Goal: Entertainment & Leisure: Consume media (video, audio)

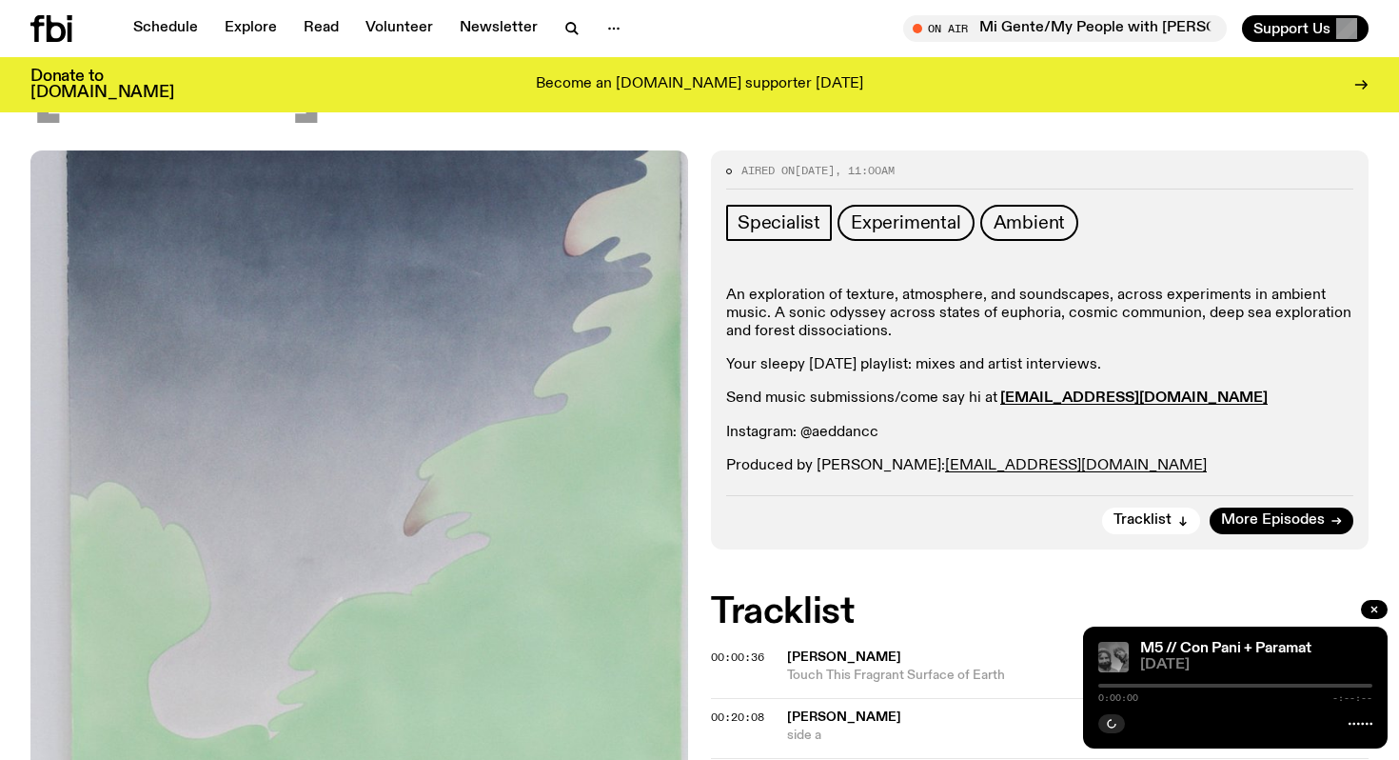
scroll to position [224, 0]
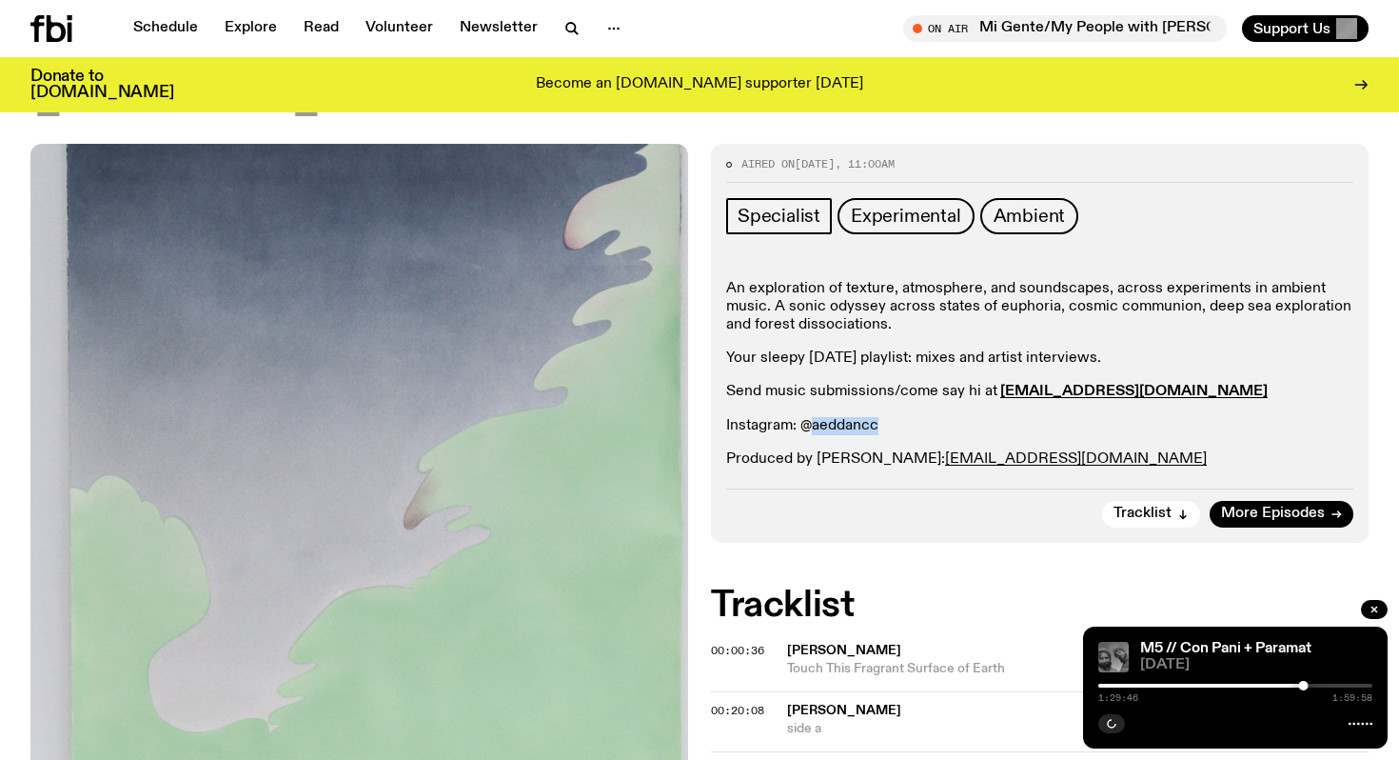
drag, startPoint x: 807, startPoint y: 425, endPoint x: 915, endPoint y: 425, distance: 107.6
click at [916, 426] on p "Instagram: @aeddancc" at bounding box center [1039, 426] width 627 height 18
copy p "aeddancc"
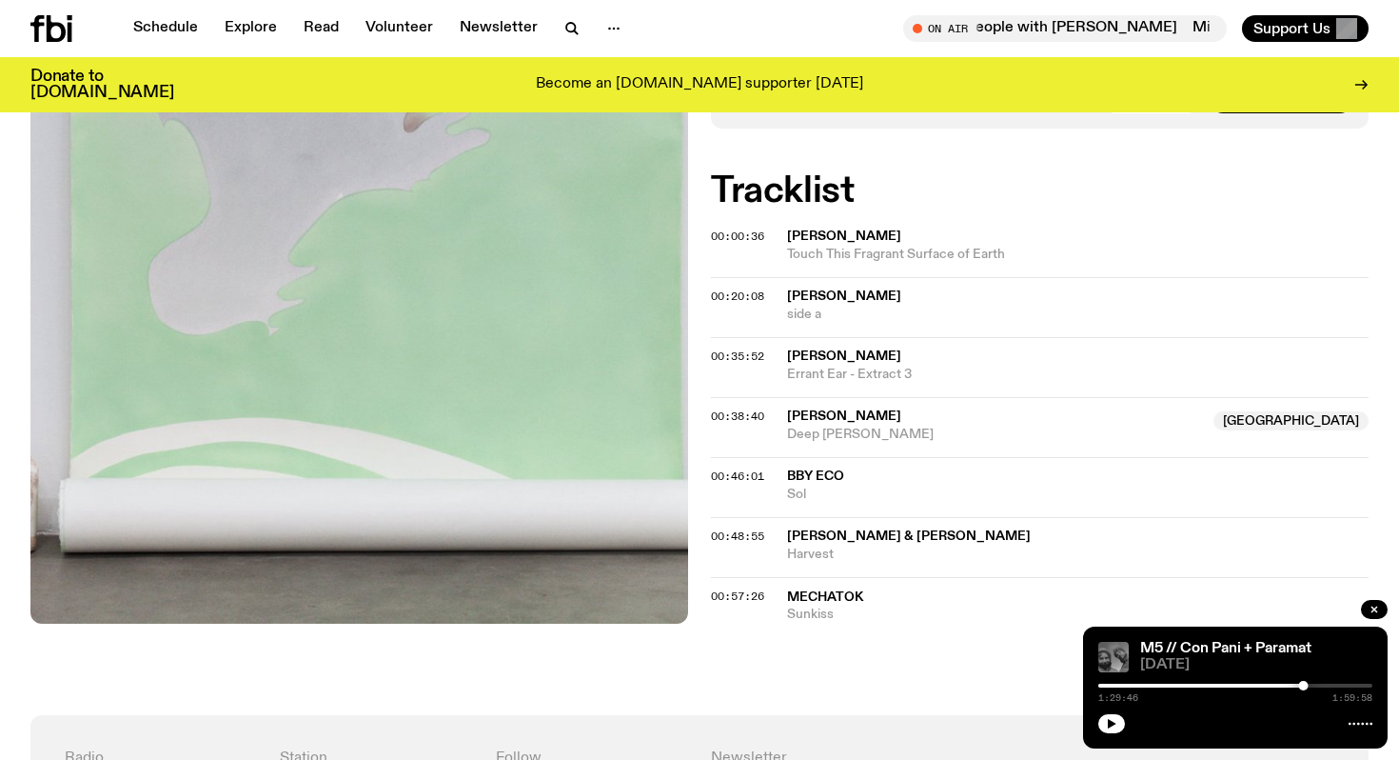
scroll to position [0, 0]
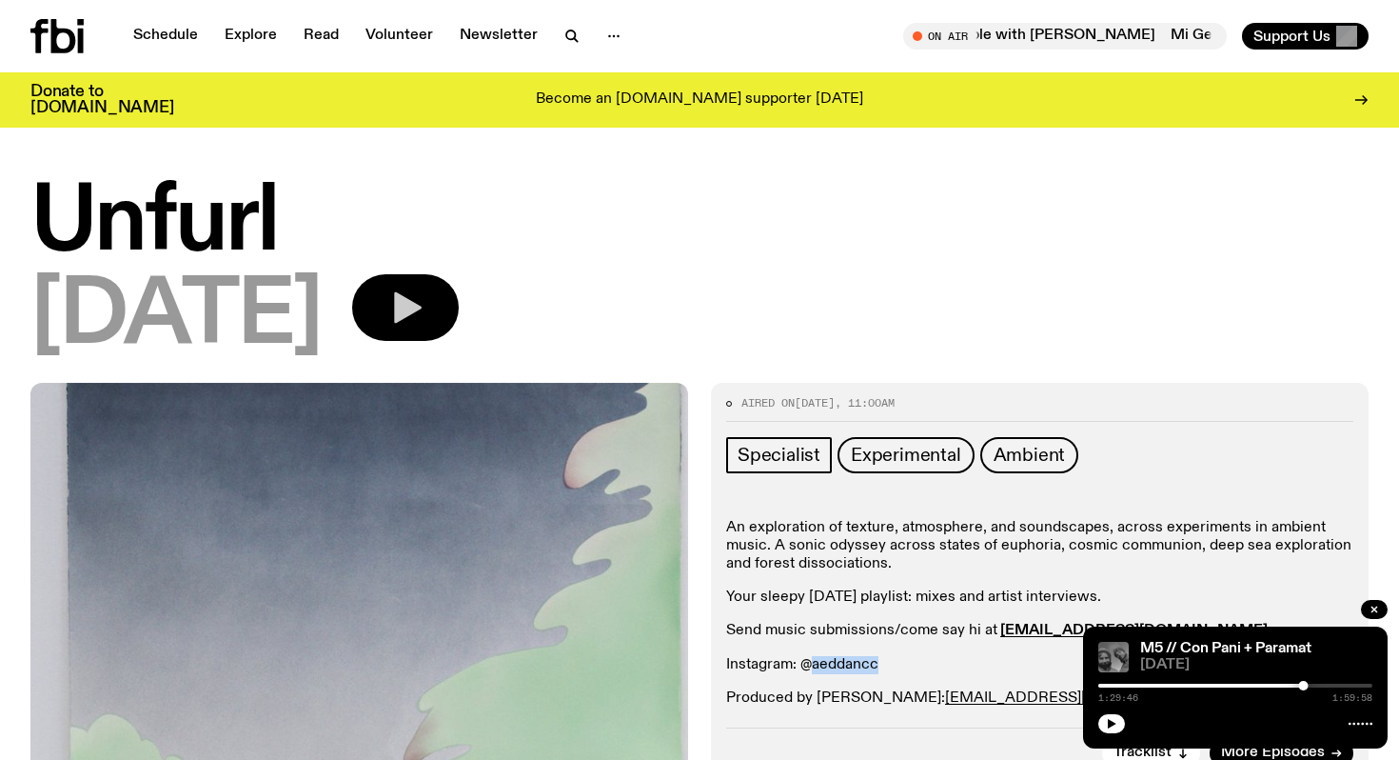
click at [425, 309] on icon "button" at bounding box center [405, 307] width 38 height 38
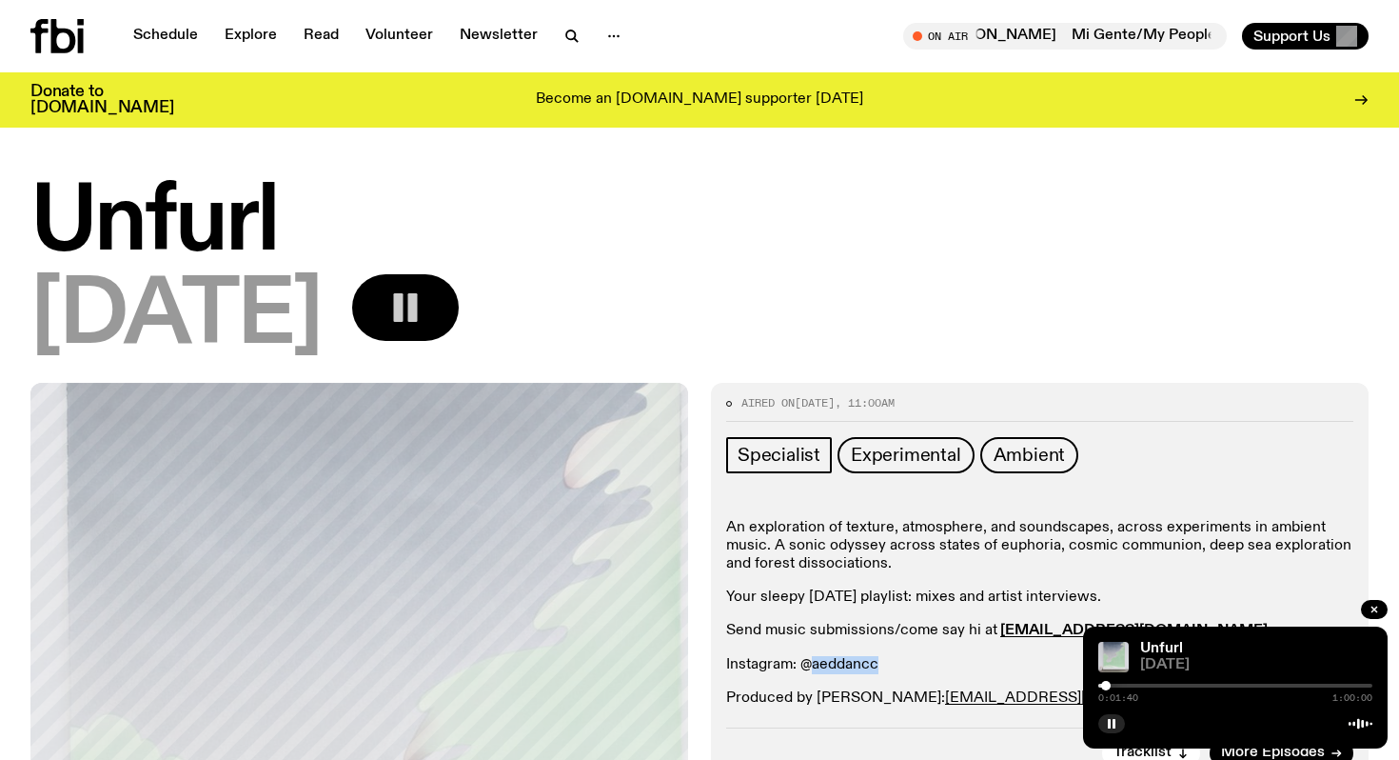
click at [1106, 683] on div at bounding box center [1106, 686] width 10 height 10
click at [1118, 726] on button "button" at bounding box center [1111, 723] width 27 height 19
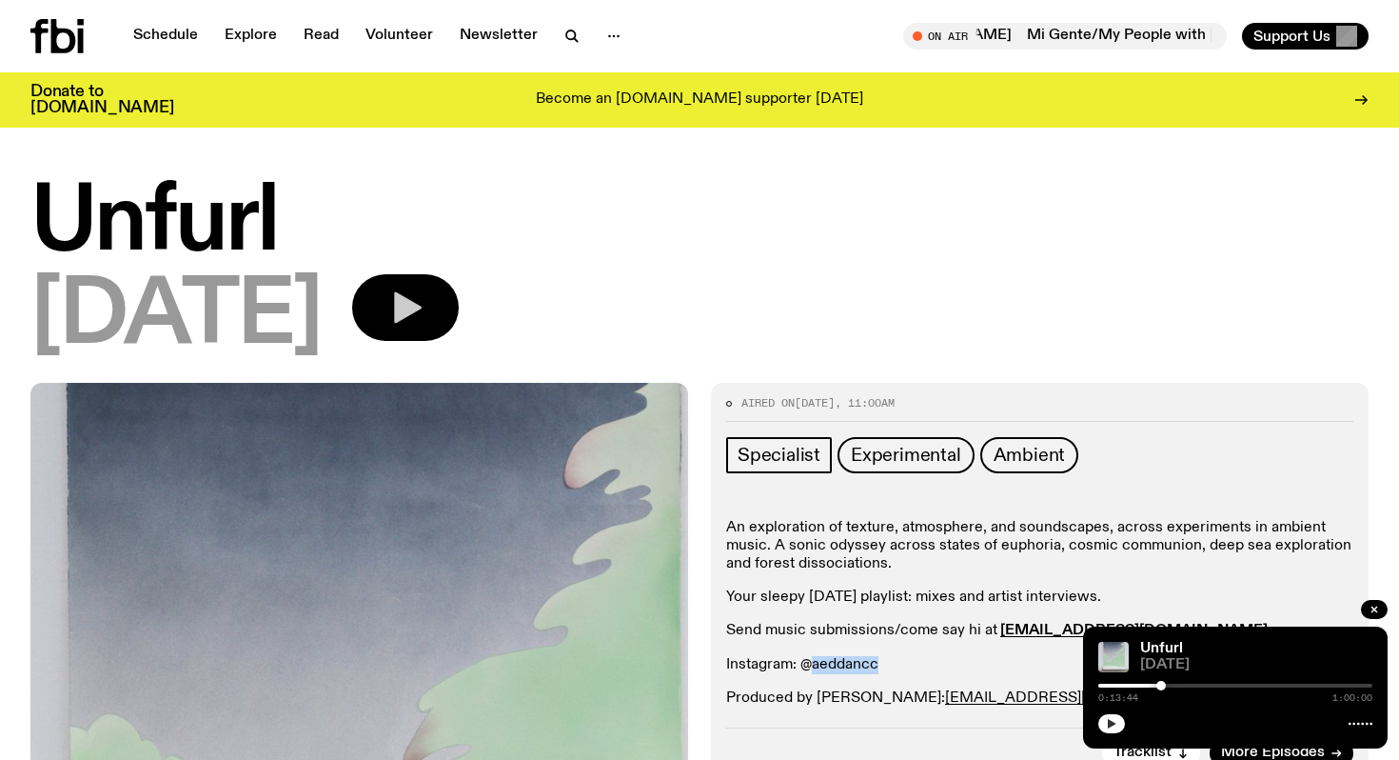
click at [1104, 724] on button "button" at bounding box center [1111, 723] width 27 height 19
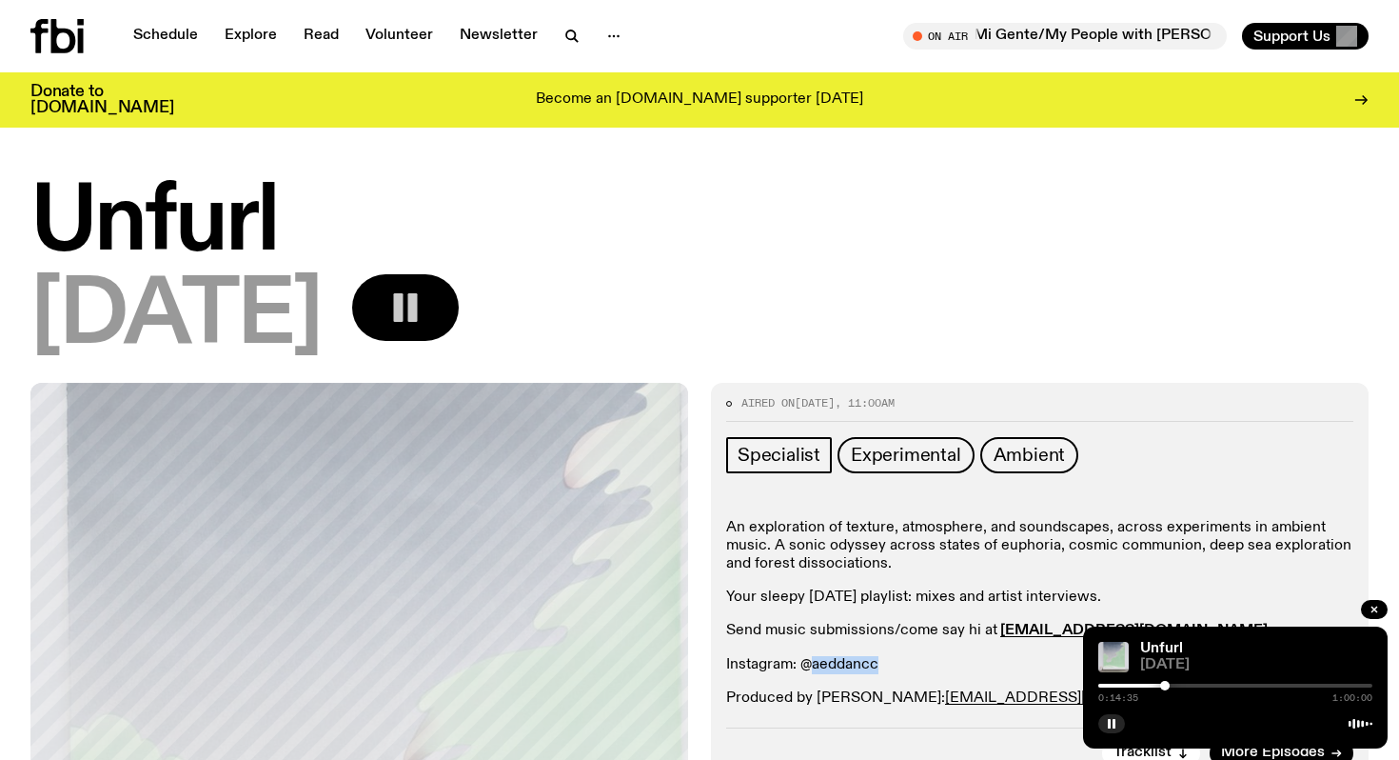
click at [1167, 685] on div at bounding box center [1165, 686] width 10 height 10
click at [1170, 683] on div at bounding box center [1170, 686] width 10 height 10
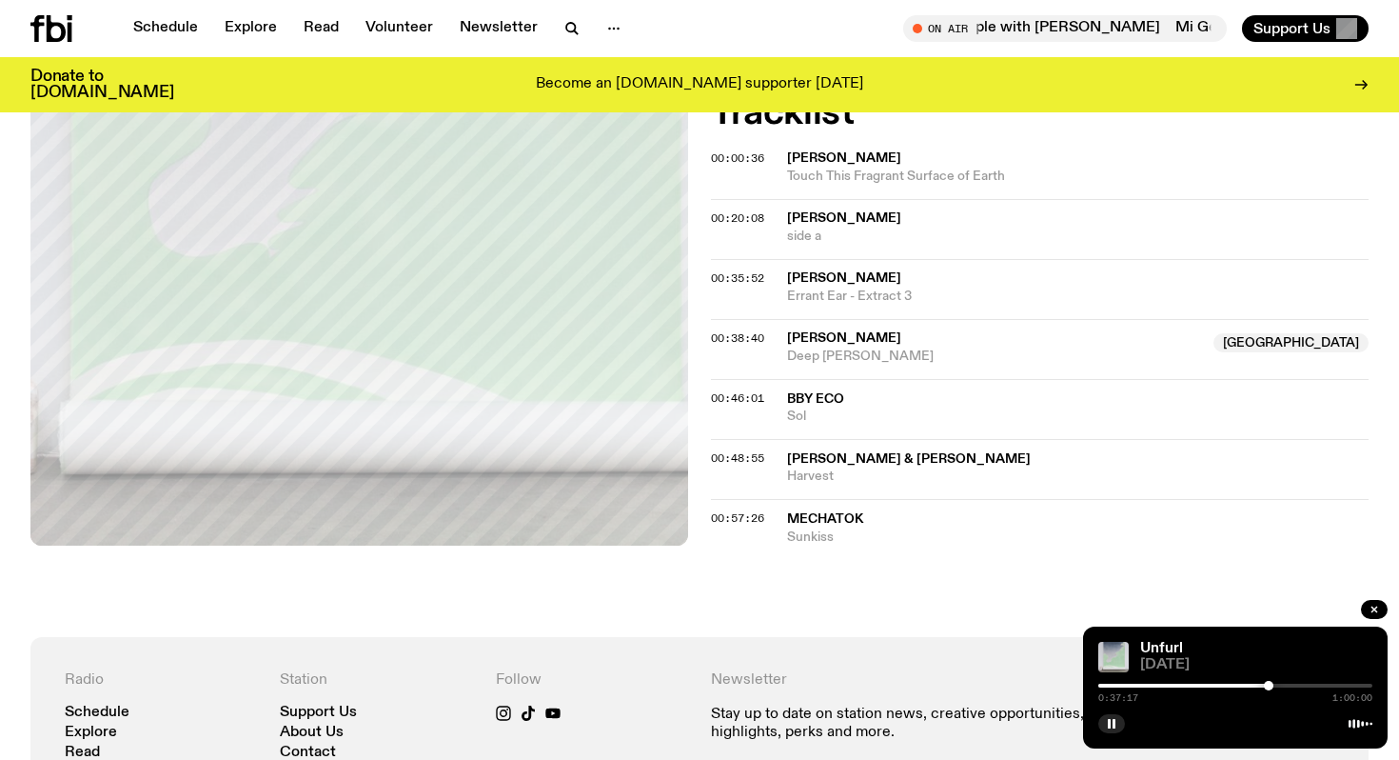
scroll to position [725, 0]
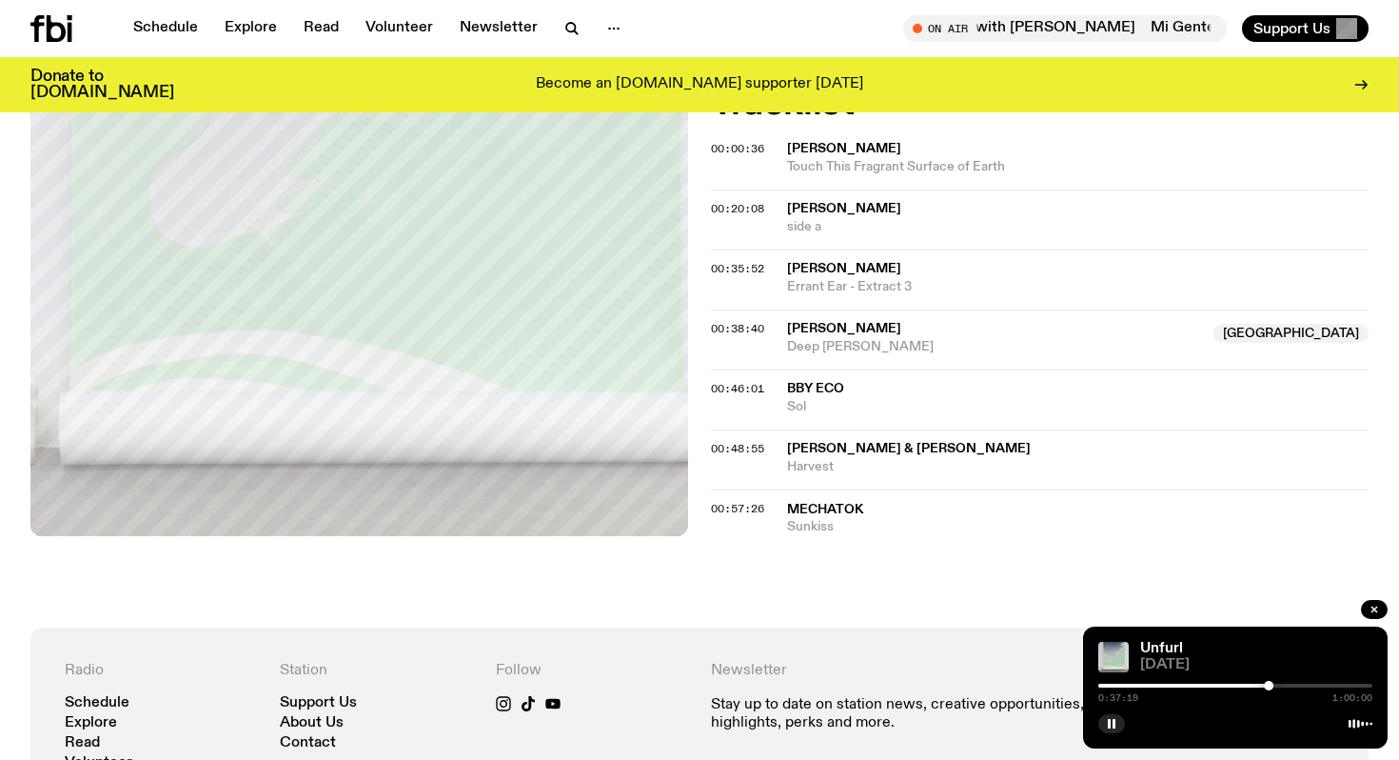
click at [49, 37] on icon at bounding box center [56, 28] width 19 height 27
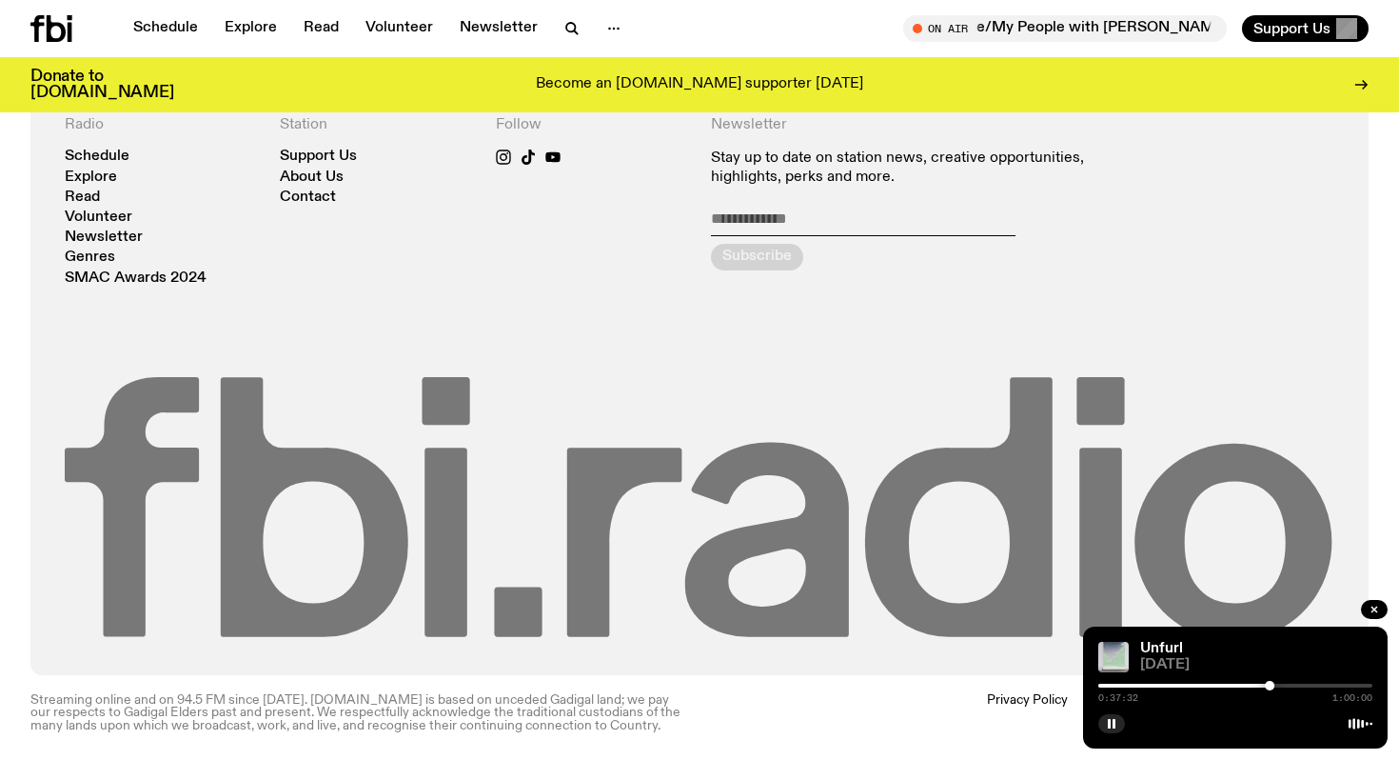
scroll to position [4202, 0]
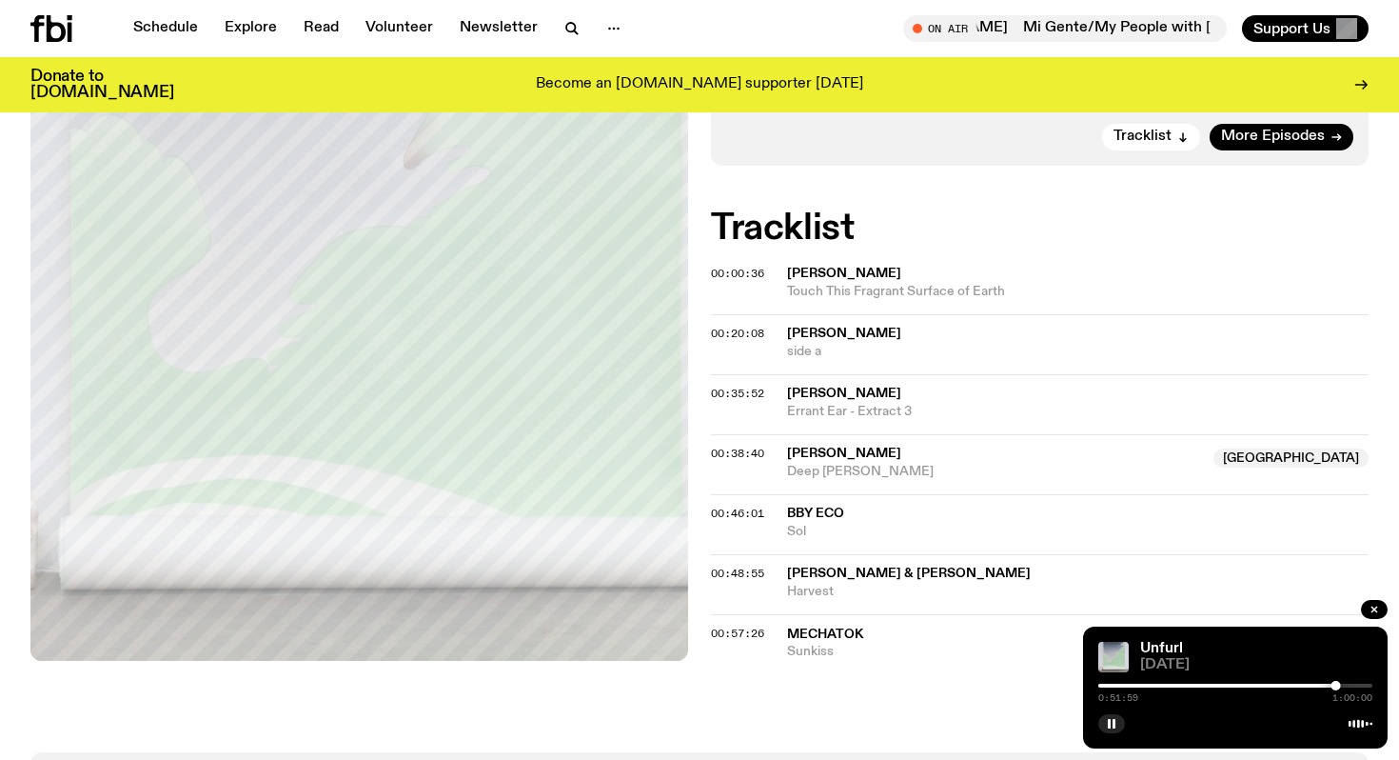
scroll to position [613, 0]
